Goal: Information Seeking & Learning: Learn about a topic

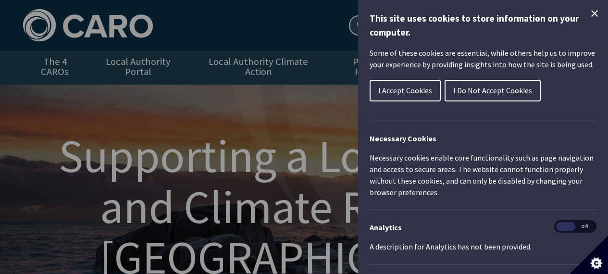
click at [593, 9] on div "This site uses cookies to store information on your computer. Some of these coo…" at bounding box center [483, 137] width 250 height 274
click at [589, 14] on icon "Close Cookie Control" at bounding box center [595, 14] width 12 height 12
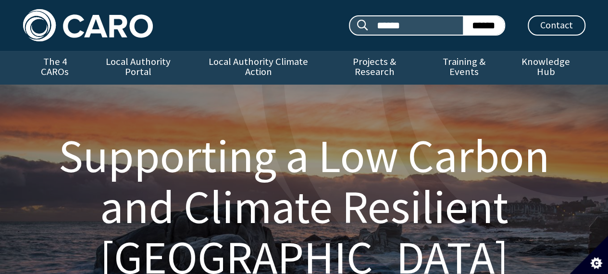
click at [363, 162] on h1 "Supporting a Low Carbon and Climate Resilient [GEOGRAPHIC_DATA]" at bounding box center [305, 207] width 540 height 152
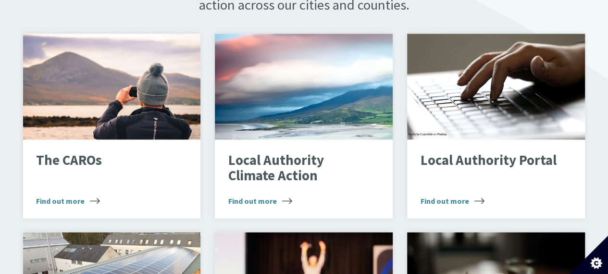
scroll to position [635, 0]
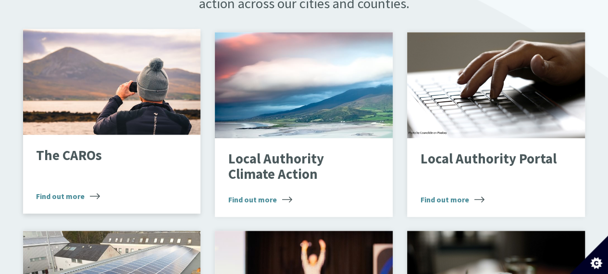
click at [59, 190] on span "Find out more" at bounding box center [68, 196] width 64 height 12
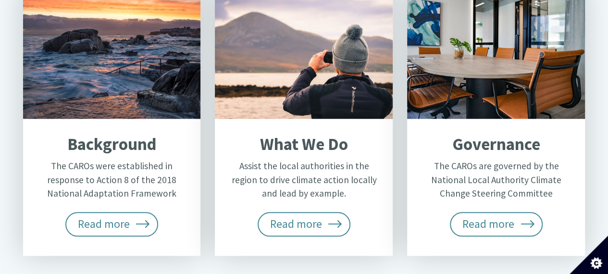
scroll to position [442, 0]
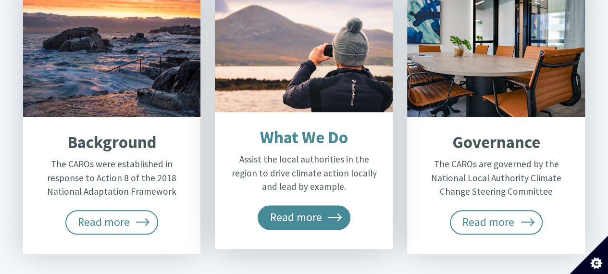
click at [317, 205] on span "Read more" at bounding box center [304, 217] width 93 height 24
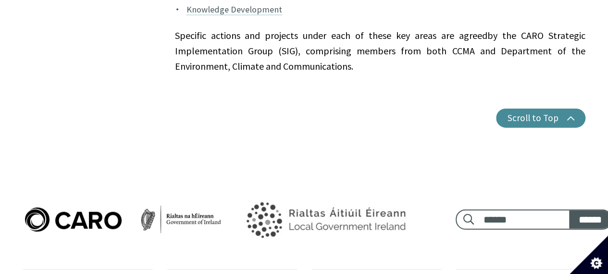
scroll to position [1039, 0]
